Goal: Task Accomplishment & Management: Complete application form

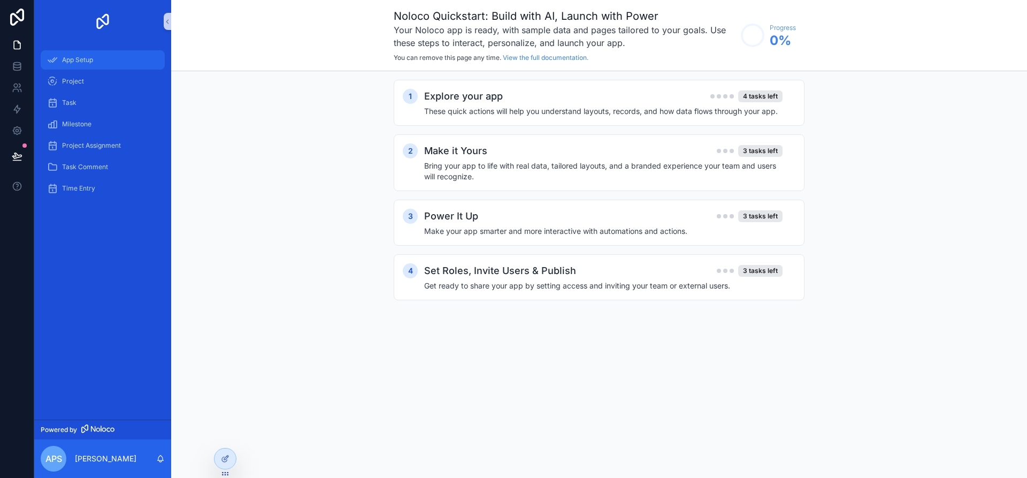
click at [79, 60] on span "App Setup" at bounding box center [77, 60] width 31 height 9
click at [81, 78] on span "Project" at bounding box center [73, 81] width 22 height 9
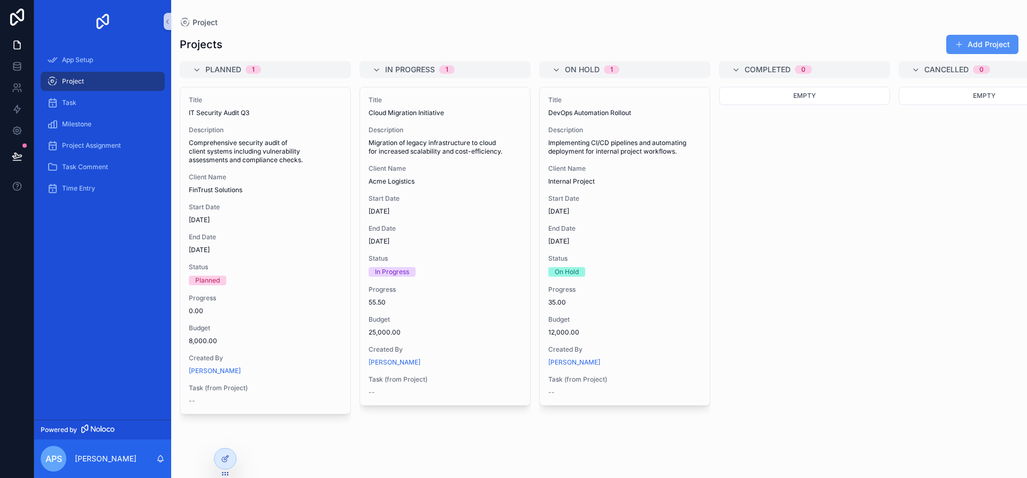
click at [957, 35] on button "Add Project" at bounding box center [982, 44] width 72 height 19
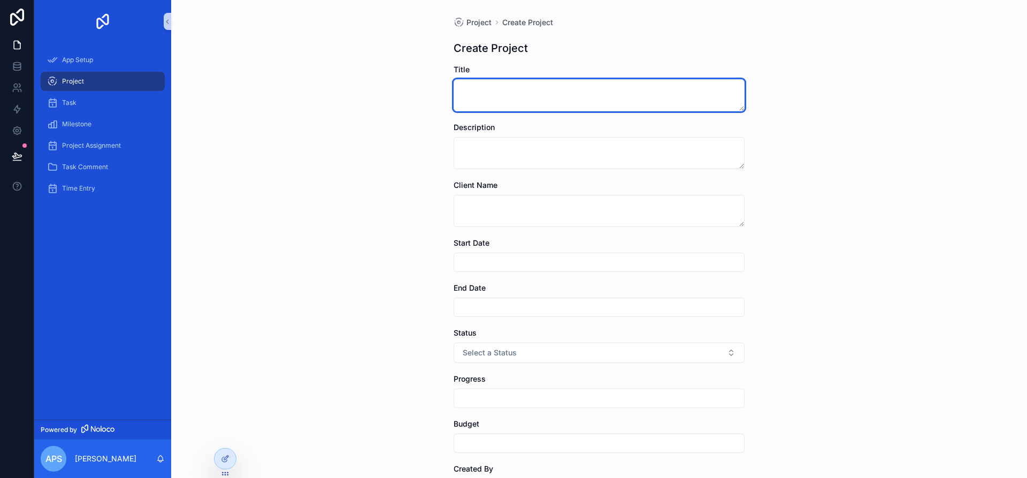
click at [519, 95] on textarea "scrollable content" at bounding box center [599, 95] width 291 height 32
